Goal: Information Seeking & Learning: Learn about a topic

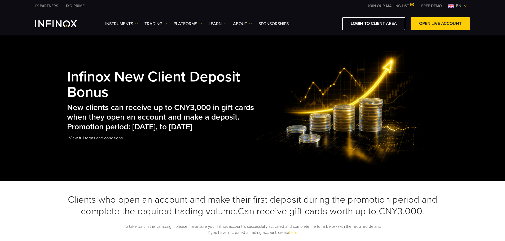
copy h2 "September 1, 2025, to December 31, 2025"
